Goal: Book appointment/travel/reservation

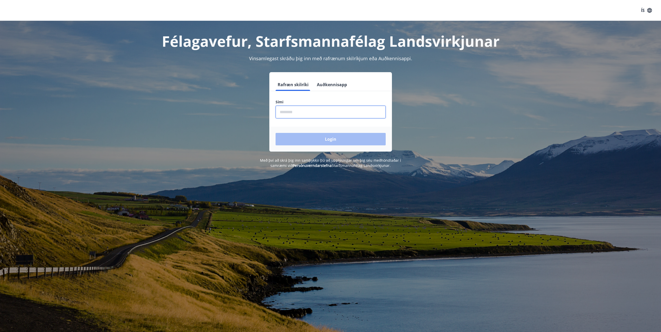
click at [344, 111] on input "phone" at bounding box center [331, 112] width 110 height 13
type input "********"
click at [328, 138] on button "Login" at bounding box center [331, 139] width 110 height 12
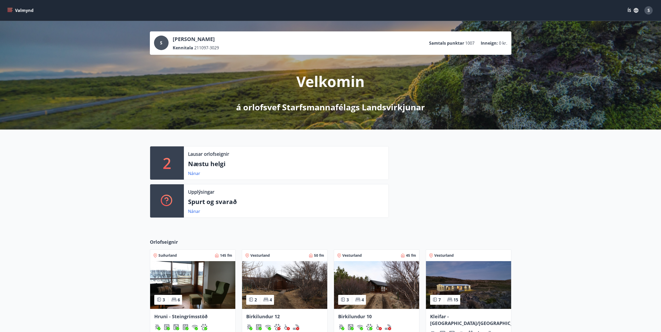
click at [325, 183] on div "2 Lausar orlofseignir Næstu helgi Nánar Upplýsingar Spurt og svarað Nánar" at bounding box center [266, 184] width 245 height 76
click at [329, 173] on div "Nánar" at bounding box center [286, 173] width 196 height 6
click at [189, 172] on link "Nánar" at bounding box center [194, 174] width 12 height 6
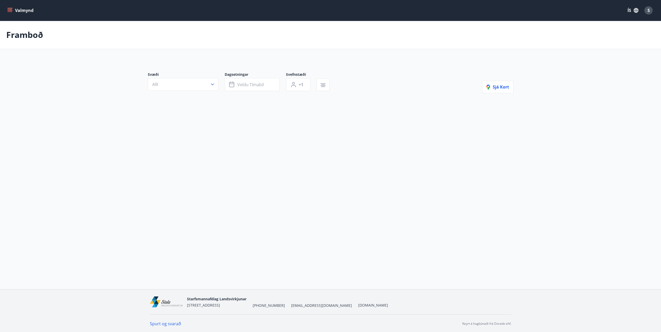
type input "*"
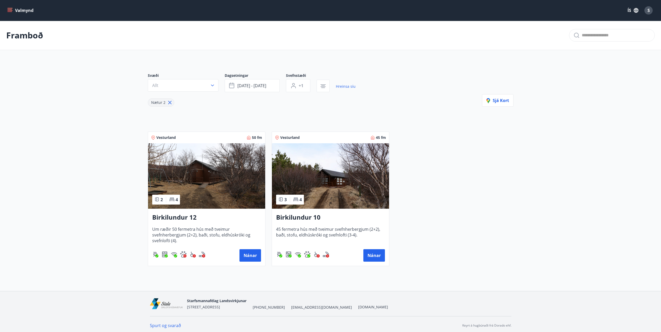
click at [213, 193] on img at bounding box center [206, 175] width 117 height 65
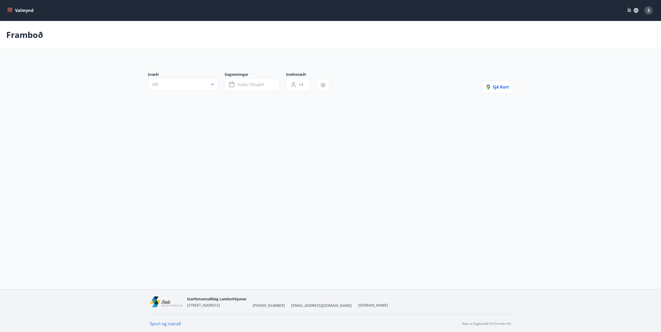
type input "*"
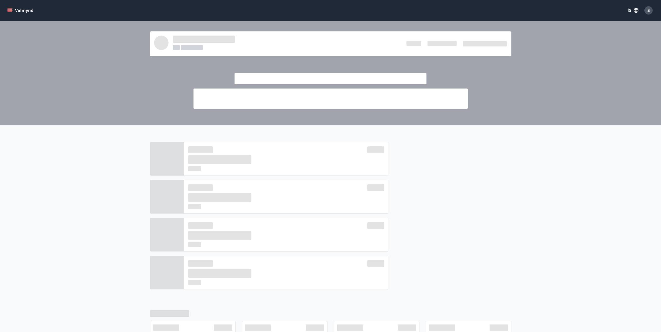
drag, startPoint x: 215, startPoint y: 114, endPoint x: 211, endPoint y: 111, distance: 4.6
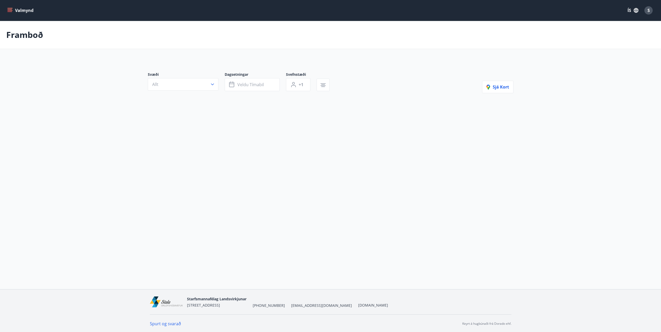
type input "*"
click at [208, 87] on button "Allt" at bounding box center [183, 85] width 71 height 12
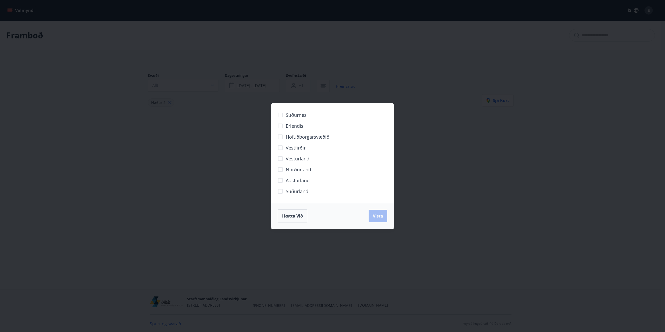
click at [224, 66] on div "Suðurnes Erlendis Höfuðborgarsvæðið Vestfirðir Vesturland Norðurland Austurland…" at bounding box center [332, 166] width 665 height 332
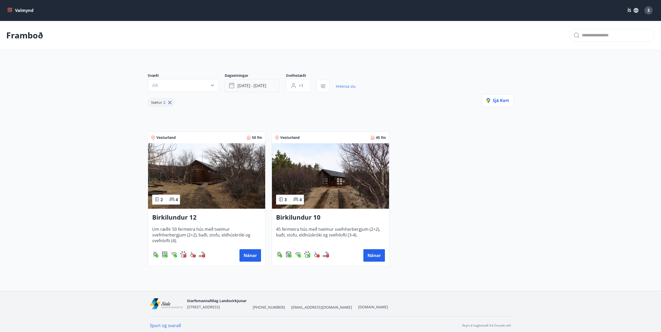
click at [278, 83] on button "ágú 15 - ágú 18" at bounding box center [252, 85] width 55 height 13
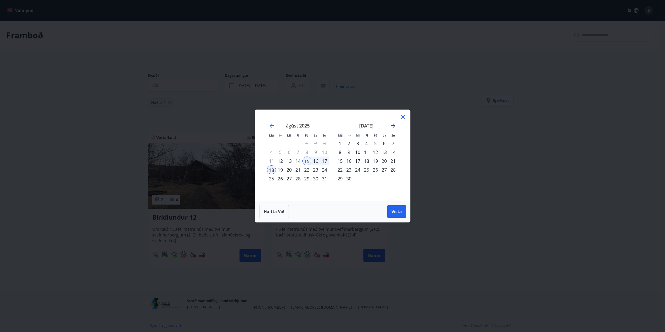
click at [396, 128] on icon "Move forward to switch to the next month." at bounding box center [393, 126] width 6 height 6
click at [394, 128] on icon "Move forward to switch to the next month." at bounding box center [393, 126] width 6 height 6
click at [307, 149] on div "10" at bounding box center [306, 152] width 9 height 9
click at [322, 153] on div "12" at bounding box center [324, 152] width 9 height 9
click at [395, 211] on span "Vista" at bounding box center [396, 212] width 10 height 6
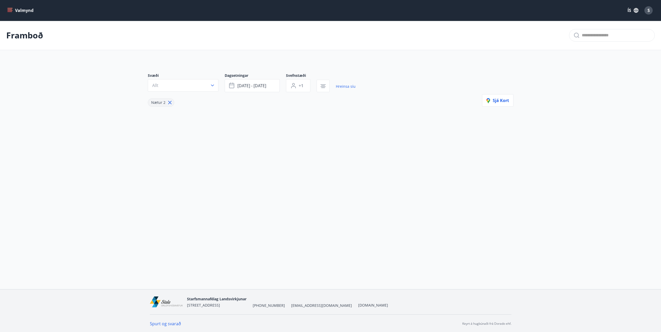
click at [172, 104] on div "Nætur 2" at bounding box center [161, 102] width 26 height 8
click at [297, 90] on button "+1" at bounding box center [298, 85] width 24 height 13
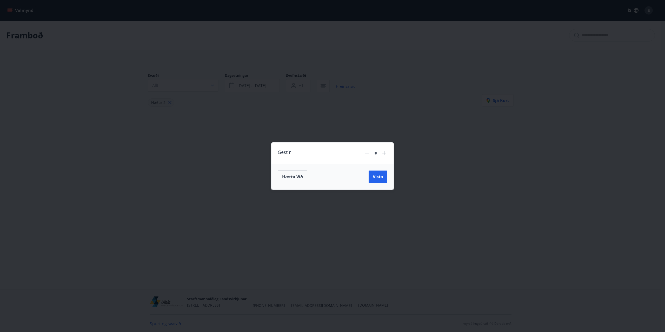
click at [385, 151] on icon at bounding box center [384, 153] width 6 height 6
type input "*"
click at [380, 180] on button "Vista" at bounding box center [377, 177] width 19 height 12
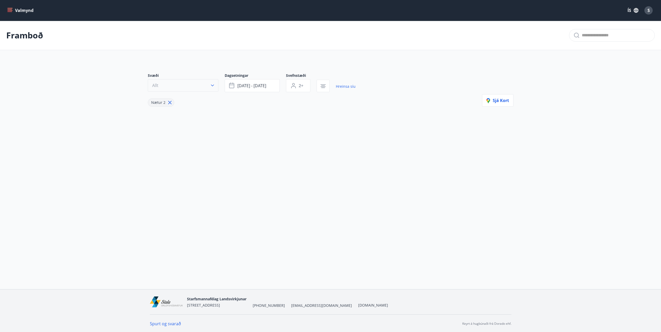
click at [157, 86] on span "Allt" at bounding box center [155, 86] width 6 height 6
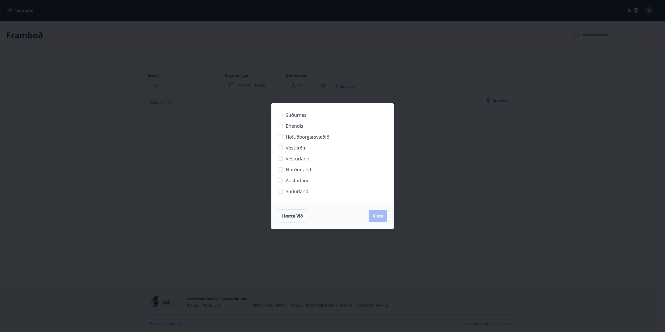
click at [196, 57] on div "Suðurnes Erlendis Höfuðborgarsvæðið Vestfirðir Vesturland Norðurland Austurland…" at bounding box center [332, 166] width 665 height 332
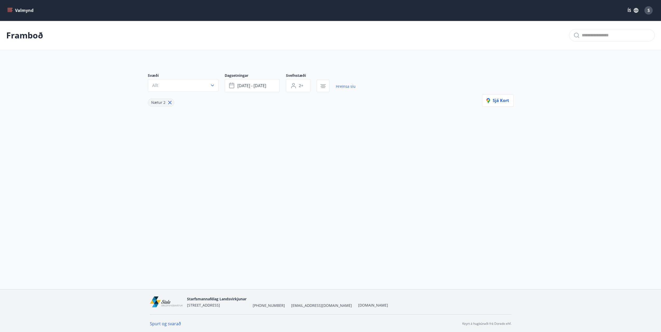
click at [169, 103] on icon at bounding box center [169, 102] width 3 height 3
type input "*"
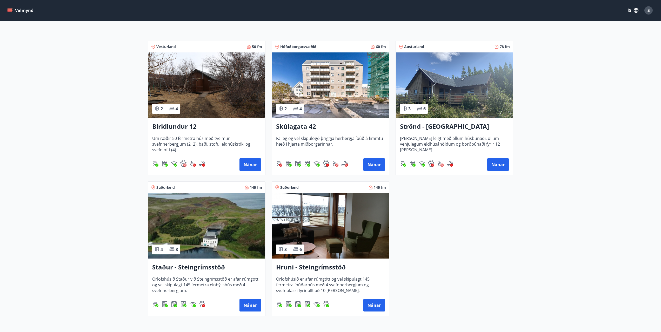
scroll to position [86, 0]
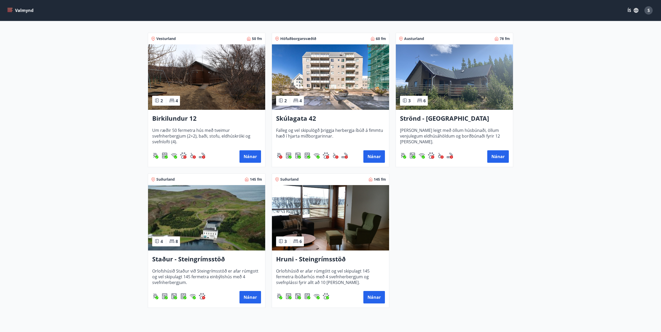
click at [197, 216] on img at bounding box center [206, 217] width 117 height 65
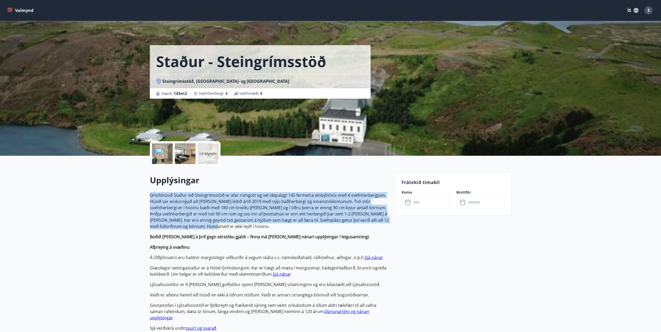
drag, startPoint x: 127, startPoint y: 193, endPoint x: 207, endPoint y: 226, distance: 86.4
click at [207, 226] on p "Orlofshúsið Staður við Steingrímsstöð er afar rúmgott og vel skipulagt 145 ferm…" at bounding box center [269, 210] width 239 height 37
drag, startPoint x: 207, startPoint y: 226, endPoint x: 149, endPoint y: 197, distance: 64.8
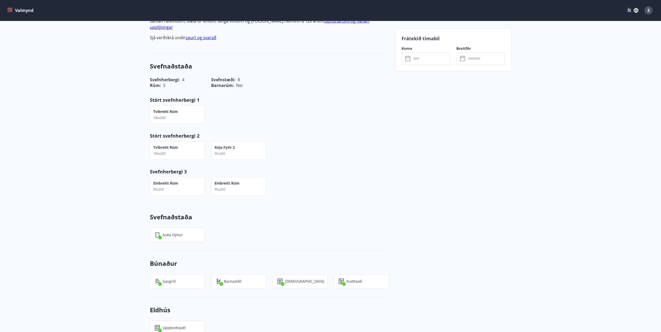
scroll to position [294, 0]
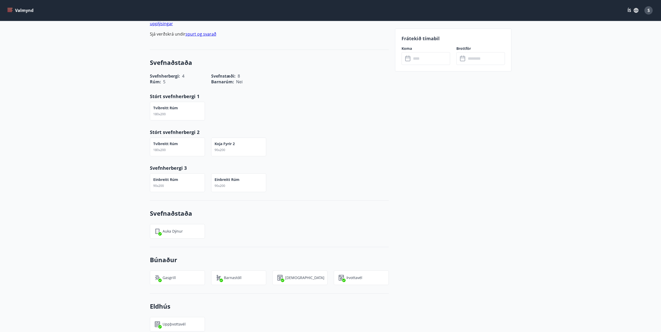
click at [399, 207] on div "Frátekið tímabil Koma ​ ​ Brottför ​ ​" at bounding box center [453, 256] width 116 height 757
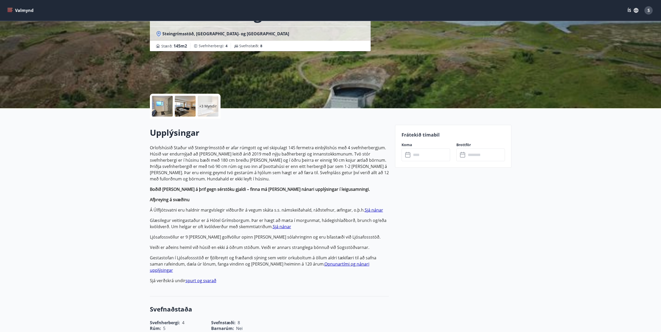
scroll to position [47, 0]
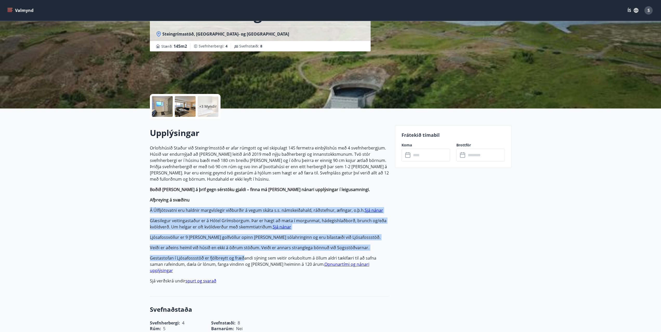
drag, startPoint x: 243, startPoint y: 253, endPoint x: 199, endPoint y: 197, distance: 71.4
click at [199, 197] on p "Orlofshúsið Staður við Steingrímsstöð er afar rúmgott og vel skipulagt 145 ferm…" at bounding box center [269, 214] width 239 height 139
click at [199, 197] on p "Afþreying á svæðinu" at bounding box center [269, 200] width 239 height 6
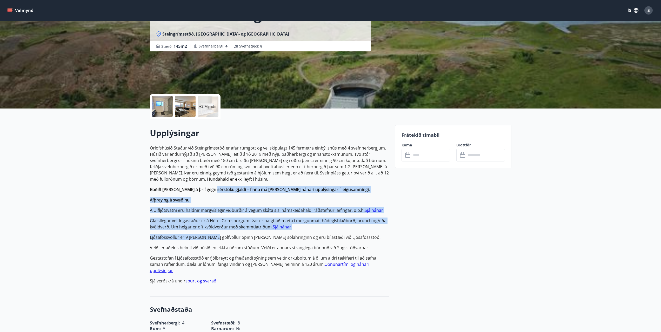
drag, startPoint x: 211, startPoint y: 190, endPoint x: 212, endPoint y: 240, distance: 50.1
click at [212, 239] on p "Orlofshúsið Staður við Steingrímsstöð er afar rúmgott og vel skipulagt 145 ferm…" at bounding box center [269, 214] width 239 height 139
click at [212, 240] on p "Ljósafossvöllur er 9 holur golfvöllur opinn allan sólahringinn og eru bílastæði…" at bounding box center [269, 237] width 239 height 6
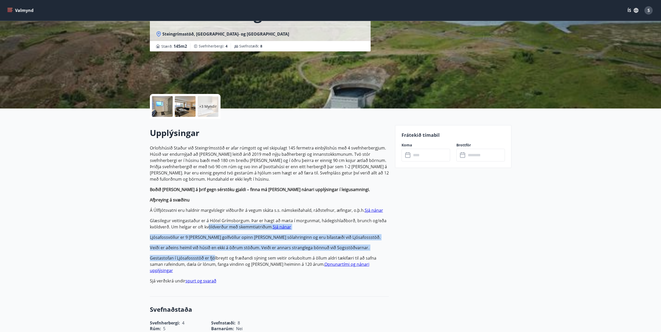
drag, startPoint x: 214, startPoint y: 256, endPoint x: 209, endPoint y: 227, distance: 29.4
click at [209, 227] on p "Orlofshúsið Staður við Steingrímsstöð er afar rúmgott og vel skipulagt 145 ferm…" at bounding box center [269, 214] width 239 height 139
click at [209, 227] on p "Glæsilegur veitingastaður er á Hótel Grímsborgum. Þar er hægt að mæta í morgunm…" at bounding box center [269, 224] width 239 height 12
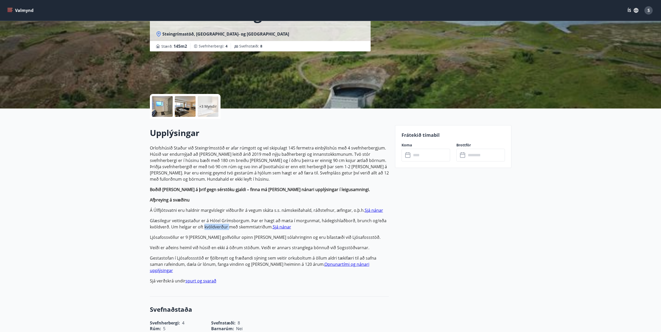
click at [209, 227] on p "Glæsilegur veitingastaður er á Hótel Grímsborgum. Þar er hægt að mæta í morgunm…" at bounding box center [269, 224] width 239 height 12
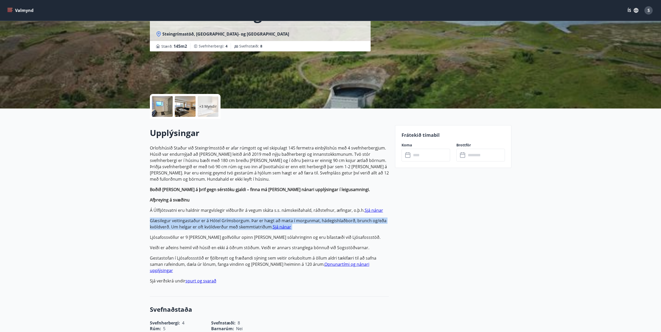
click at [209, 227] on p "Glæsilegur veitingastaður er á Hótel Grímsborgum. Þar er hægt að mæta í morgunm…" at bounding box center [269, 224] width 239 height 12
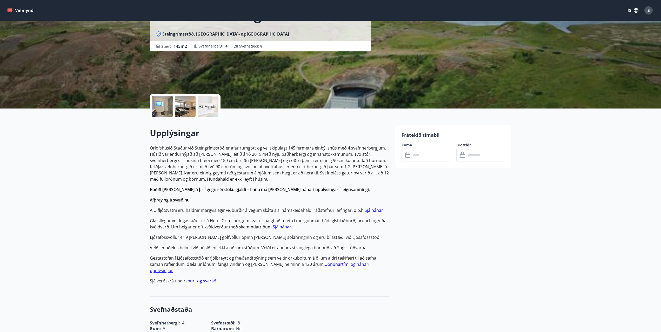
click at [212, 217] on p "Orlofshúsið Staður við Steingrímsstöð er afar rúmgott og vel skipulagt 145 ferm…" at bounding box center [269, 214] width 239 height 139
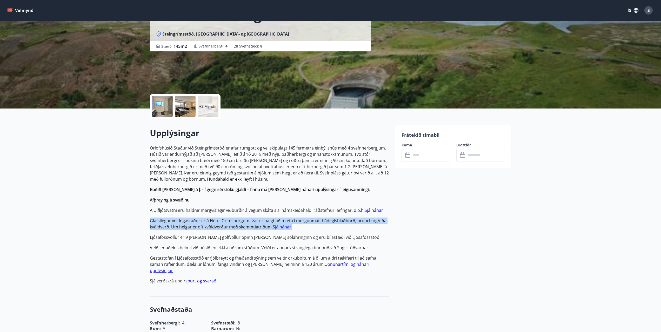
click at [212, 217] on p "Orlofshúsið Staður við Steingrímsstöð er afar rúmgott og vel skipulagt 145 ferm…" at bounding box center [269, 214] width 239 height 139
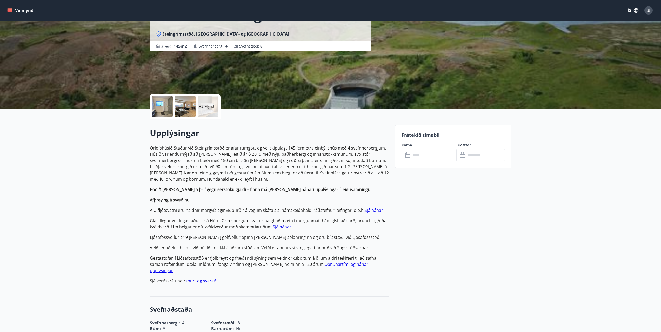
click at [212, 214] on p "Orlofshúsið Staður við Steingrímsstöð er afar rúmgott og vel skipulagt 145 ferm…" at bounding box center [269, 214] width 239 height 139
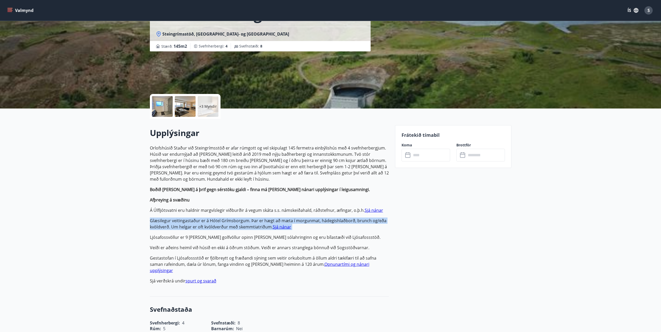
click at [212, 214] on p "Orlofshúsið Staður við Steingrímsstöð er afar rúmgott og vel skipulagt 145 ferm…" at bounding box center [269, 214] width 239 height 139
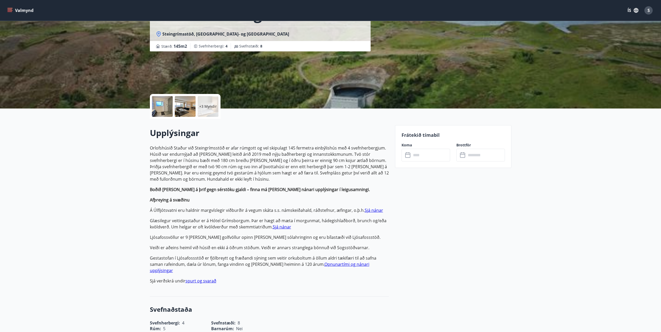
click at [216, 208] on p "Á Úlfljótsvatni eru haldnir margvíslegir viðburðir á vegum skáta s.s. námskeiða…" at bounding box center [269, 210] width 239 height 6
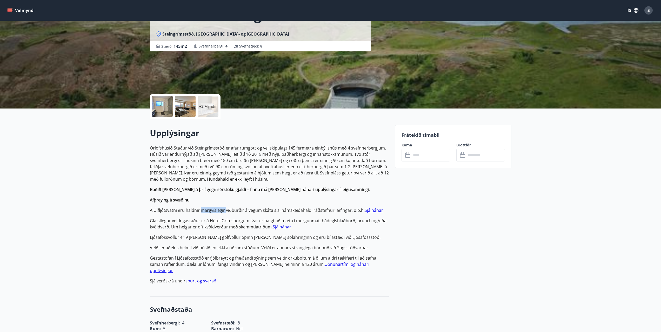
click at [216, 208] on p "Á Úlfljótsvatni eru haldnir margvíslegir viðburðir á vegum skáta s.s. námskeiða…" at bounding box center [269, 210] width 239 height 6
click at [207, 198] on p "Afþreying á svæðinu" at bounding box center [269, 200] width 239 height 6
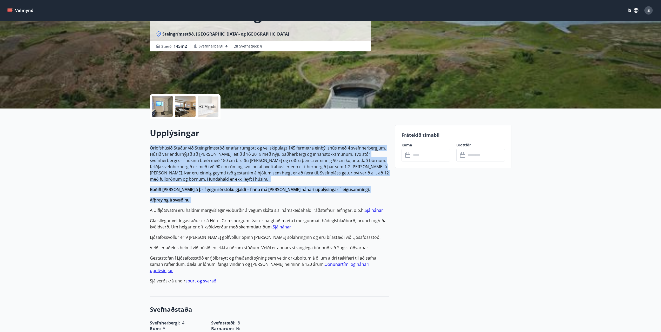
drag, startPoint x: 204, startPoint y: 198, endPoint x: 143, endPoint y: 146, distance: 79.6
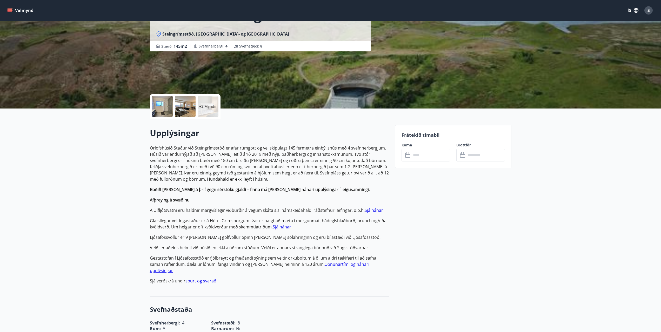
click at [151, 96] on div "+3 Myndir" at bounding box center [185, 106] width 71 height 25
click at [157, 96] on div at bounding box center [162, 106] width 21 height 21
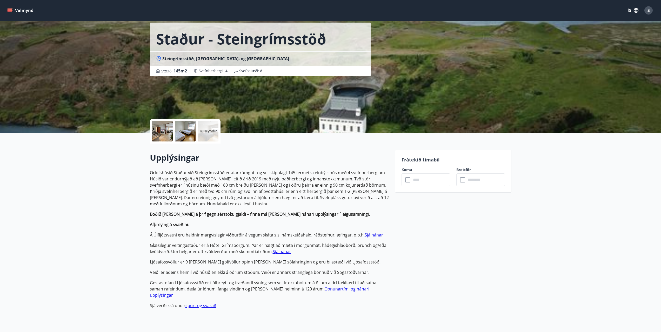
scroll to position [0, 0]
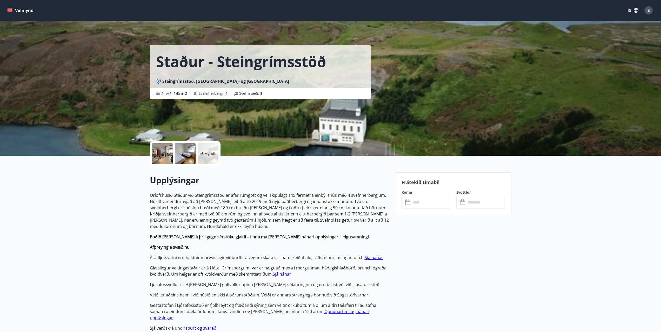
drag, startPoint x: 96, startPoint y: 32, endPoint x: 90, endPoint y: 30, distance: 5.9
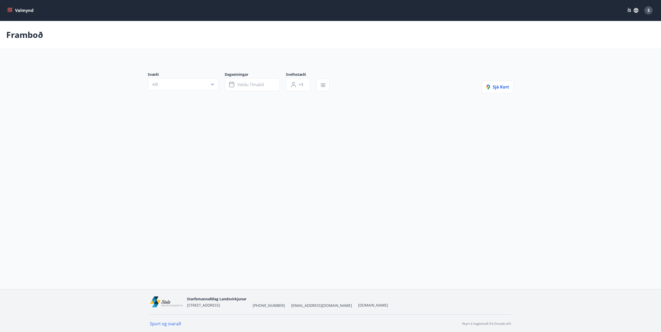
type input "*"
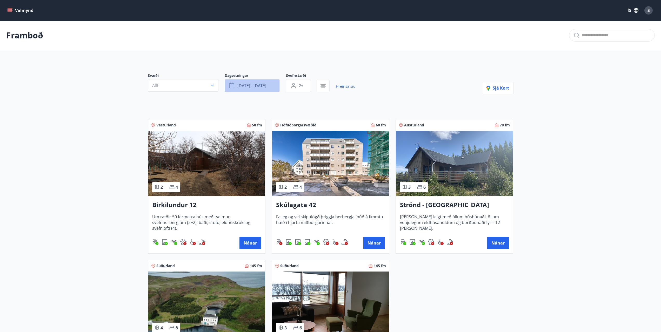
click at [263, 88] on span "okt 10 - okt 12" at bounding box center [251, 86] width 29 height 6
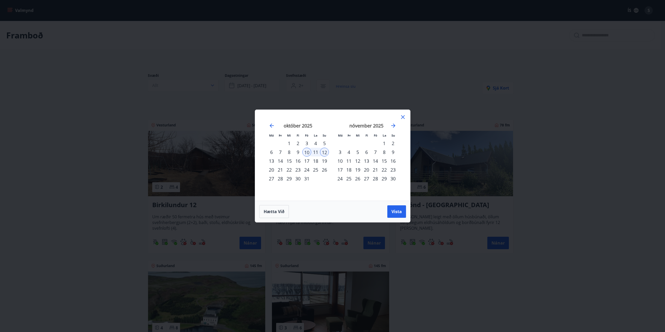
click at [402, 116] on icon at bounding box center [403, 117] width 6 height 6
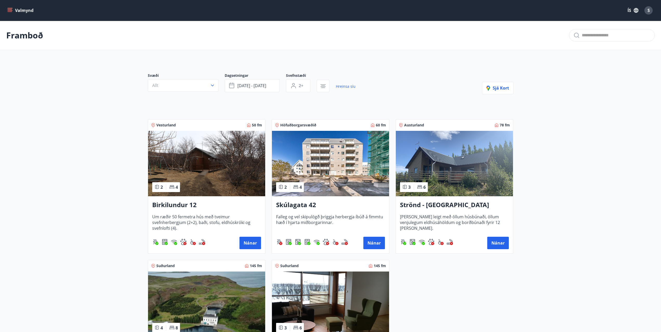
click at [191, 150] on img at bounding box center [206, 163] width 117 height 65
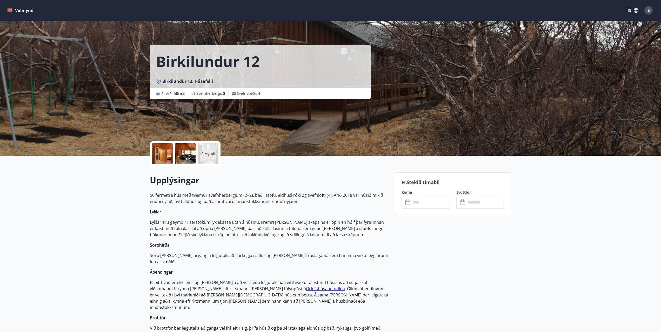
click at [429, 211] on div "Frátekið tímabil Koma ​ ​ Brottför ​ ​" at bounding box center [453, 193] width 116 height 43
click at [430, 204] on input "text" at bounding box center [430, 202] width 39 height 13
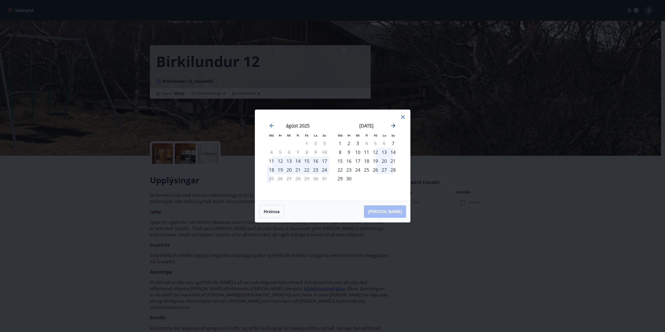
click at [393, 127] on icon "Move forward to switch to the next month." at bounding box center [393, 126] width 6 height 6
click at [375, 151] on div "10" at bounding box center [375, 152] width 9 height 9
click at [392, 152] on div "12" at bounding box center [392, 152] width 9 height 9
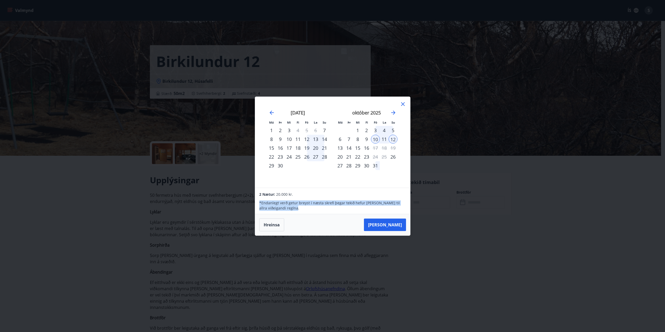
drag, startPoint x: 281, startPoint y: 208, endPoint x: 256, endPoint y: 198, distance: 27.4
click at [256, 198] on div "2 Nætur: 20.000 kr. * Endanlegt verð getur breyst í næsta skrefi þegar tekið he…" at bounding box center [332, 201] width 155 height 26
click at [294, 201] on p "* Endanlegt verð getur breyst í næsta skrefi þegar tekið hefur verið tillit til…" at bounding box center [332, 205] width 146 height 10
click at [394, 114] on icon "Move forward to switch to the next month." at bounding box center [393, 113] width 6 height 6
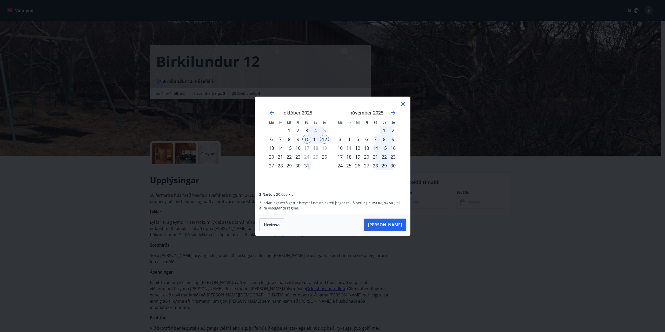
click at [405, 103] on icon at bounding box center [403, 104] width 6 height 6
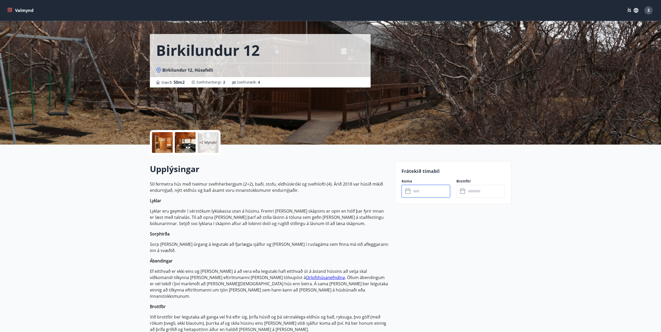
scroll to position [35, 0]
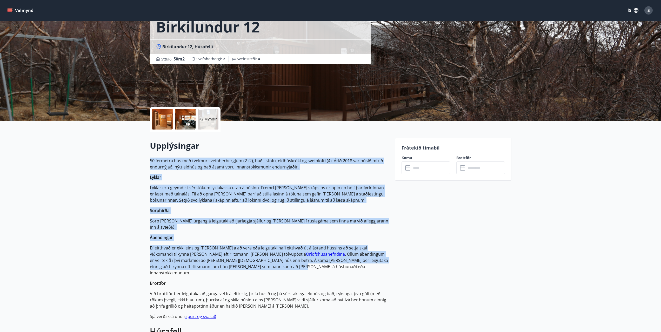
drag, startPoint x: 333, startPoint y: 259, endPoint x: 138, endPoint y: 160, distance: 218.3
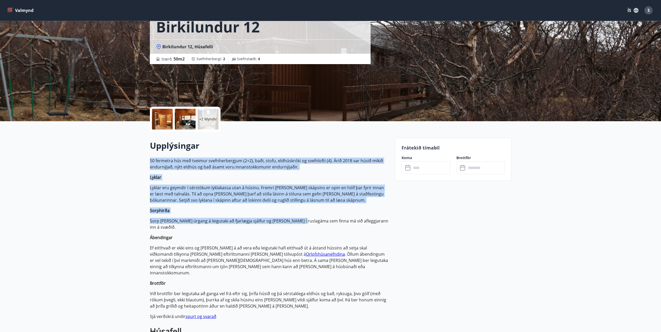
drag, startPoint x: 158, startPoint y: 162, endPoint x: 303, endPoint y: 223, distance: 156.3
click at [303, 223] on p "Sorp og annan úrgang á leigutaki að fjarlægja sjálfur og tæma í ruslagáma sem f…" at bounding box center [269, 224] width 239 height 12
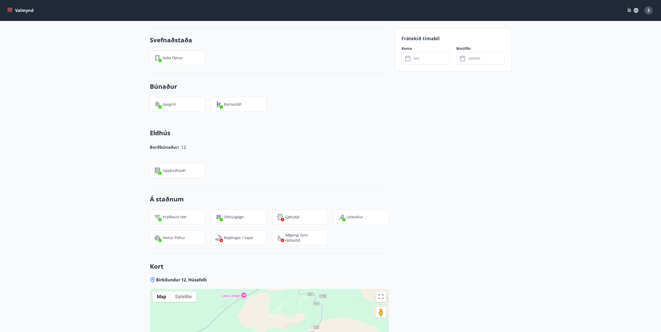
scroll to position [641, 0]
